Goal: Entertainment & Leisure: Browse casually

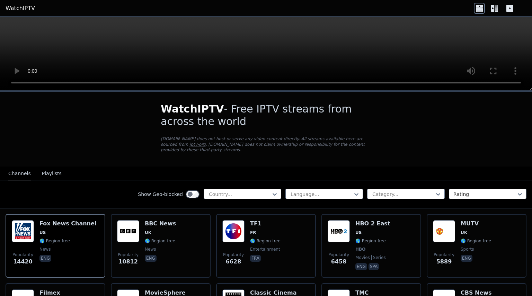
click at [51, 170] on button "Playlists" at bounding box center [52, 173] width 20 height 13
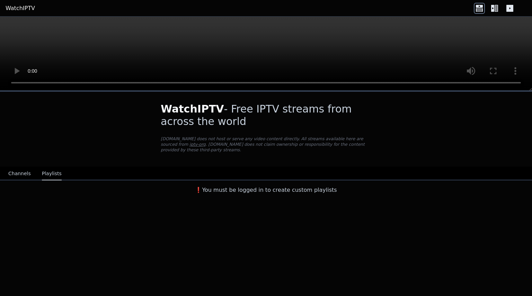
click at [11, 167] on button "Channels" at bounding box center [19, 173] width 23 height 13
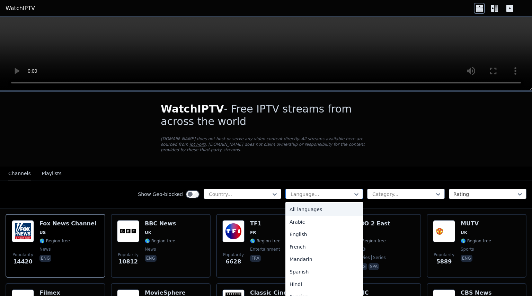
click at [334, 191] on div at bounding box center [321, 194] width 63 height 7
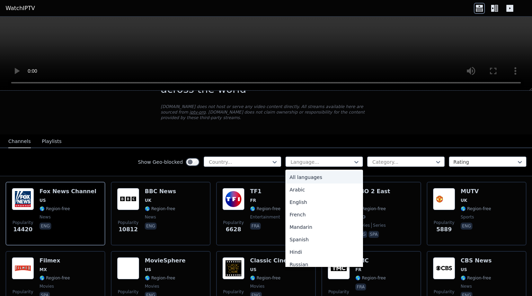
scroll to position [33, 0]
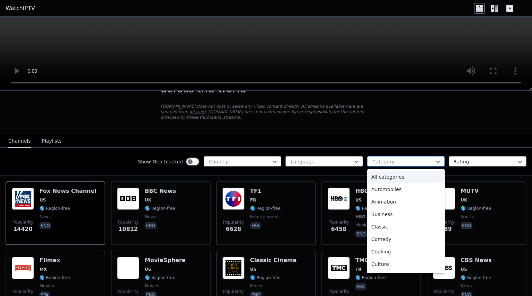
click at [381, 158] on div at bounding box center [403, 161] width 63 height 7
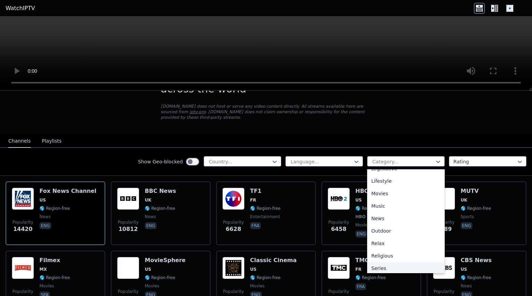
scroll to position [236, 0]
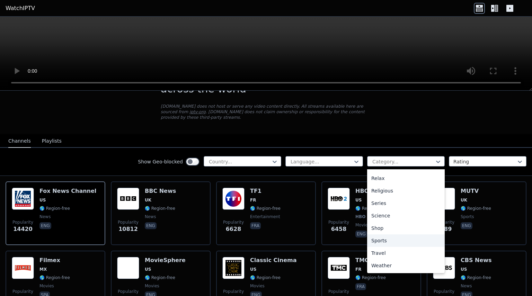
click at [372, 235] on div "Sports" at bounding box center [406, 241] width 78 height 12
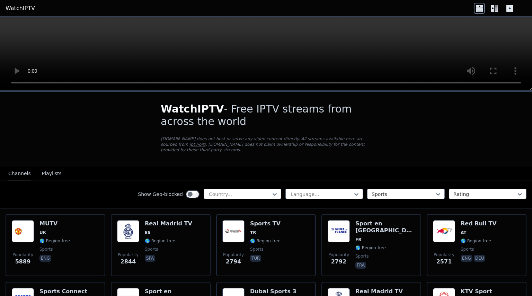
click at [262, 168] on nav "Channels Playlists" at bounding box center [266, 174] width 532 height 14
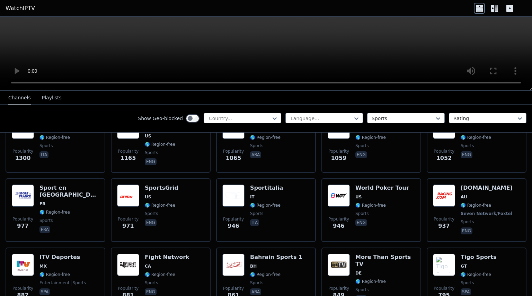
scroll to position [240, 0]
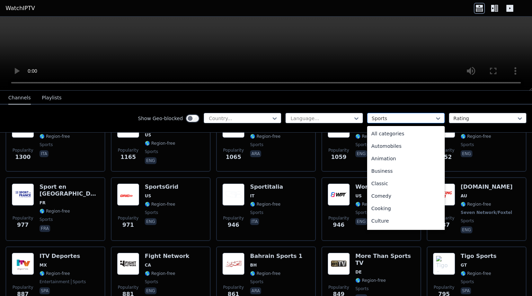
click at [379, 119] on div at bounding box center [403, 118] width 63 height 7
click at [389, 131] on div "All categories" at bounding box center [406, 133] width 78 height 12
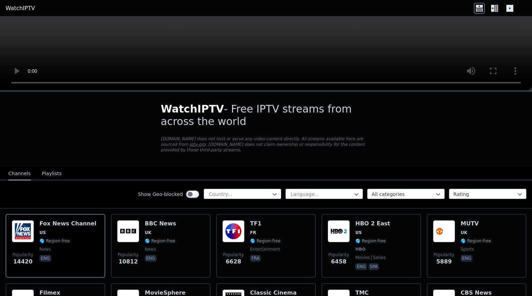
scroll to position [2502, 0]
